Goal: Answer question/provide support

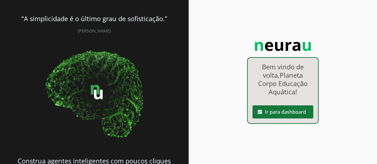
click at [281, 114] on span at bounding box center [282, 112] width 61 height 14
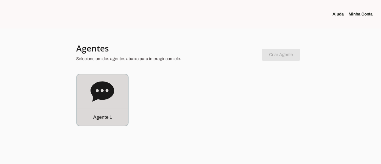
click at [99, 99] on icon at bounding box center [103, 91] width 24 height 20
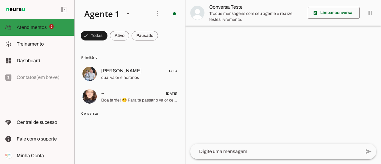
click at [44, 27] on span "Atendimentos" at bounding box center [32, 27] width 30 height 5
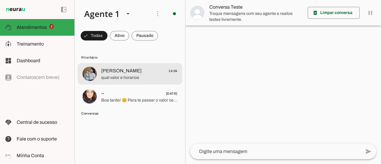
click at [112, 77] on span "qual valor e horarios" at bounding box center [139, 78] width 76 height 6
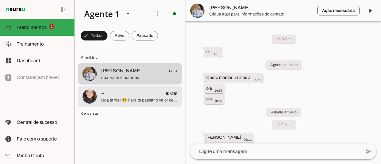
click at [118, 97] on span "Boa tarde! 😊 Para te passar o valor certinho, me conta por favor: qual a idade …" at bounding box center [139, 100] width 76 height 6
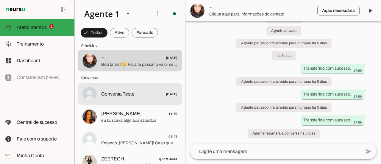
scroll to position [40, 0]
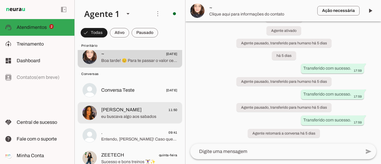
click at [126, 115] on span "eu buscava algo aos sabados" at bounding box center [139, 117] width 76 height 6
